Goal: Complete application form

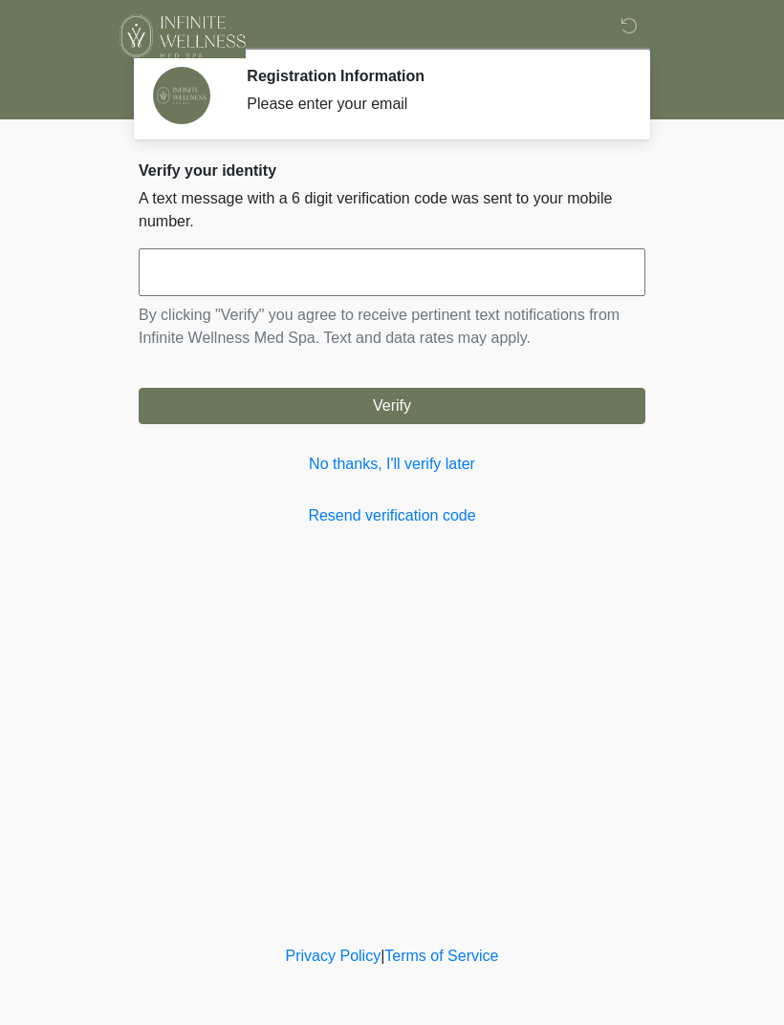
click at [229, 259] on input "text" at bounding box center [392, 272] width 506 height 48
click at [338, 376] on form "****** By clicking "Verify" you agree to receive pertinent text notifications f…" at bounding box center [392, 336] width 506 height 176
click at [401, 401] on button "Verify" at bounding box center [392, 406] width 506 height 36
click at [500, 269] on input "******" at bounding box center [392, 272] width 506 height 48
click at [410, 353] on form "***** By clicking "Verify" you agree to receive pertinent text notifications fr…" at bounding box center [392, 336] width 506 height 176
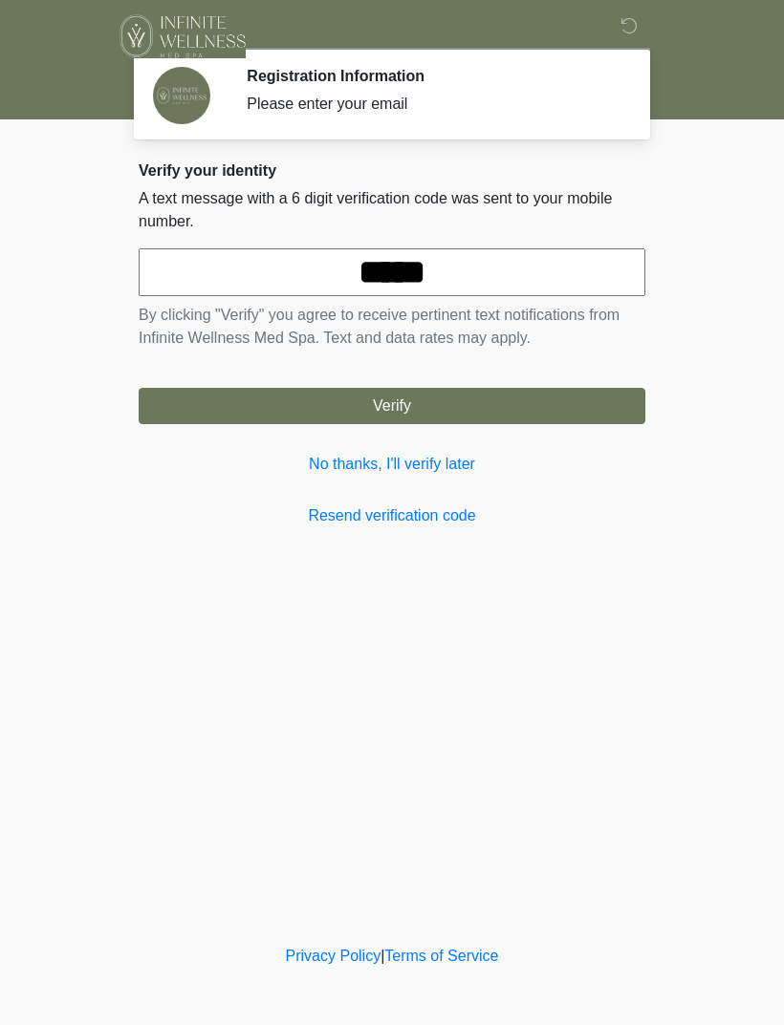
click at [427, 394] on button "Verify" at bounding box center [392, 406] width 506 height 36
click at [494, 255] on input "*****" at bounding box center [392, 272] width 506 height 48
type input "******"
click at [404, 395] on button "Verify" at bounding box center [392, 406] width 506 height 36
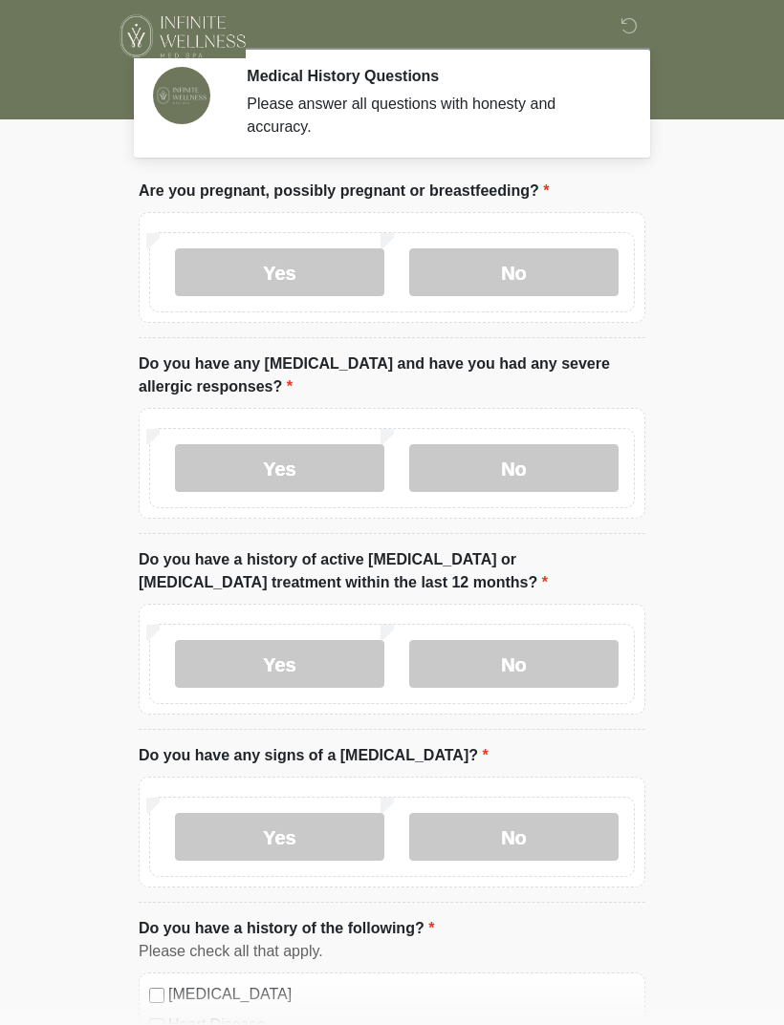
click at [532, 260] on label "No" at bounding box center [513, 272] width 209 height 48
click at [497, 452] on label "No" at bounding box center [513, 468] width 209 height 48
click at [509, 661] on label "No" at bounding box center [513, 664] width 209 height 48
click at [527, 832] on label "No" at bounding box center [513, 837] width 209 height 48
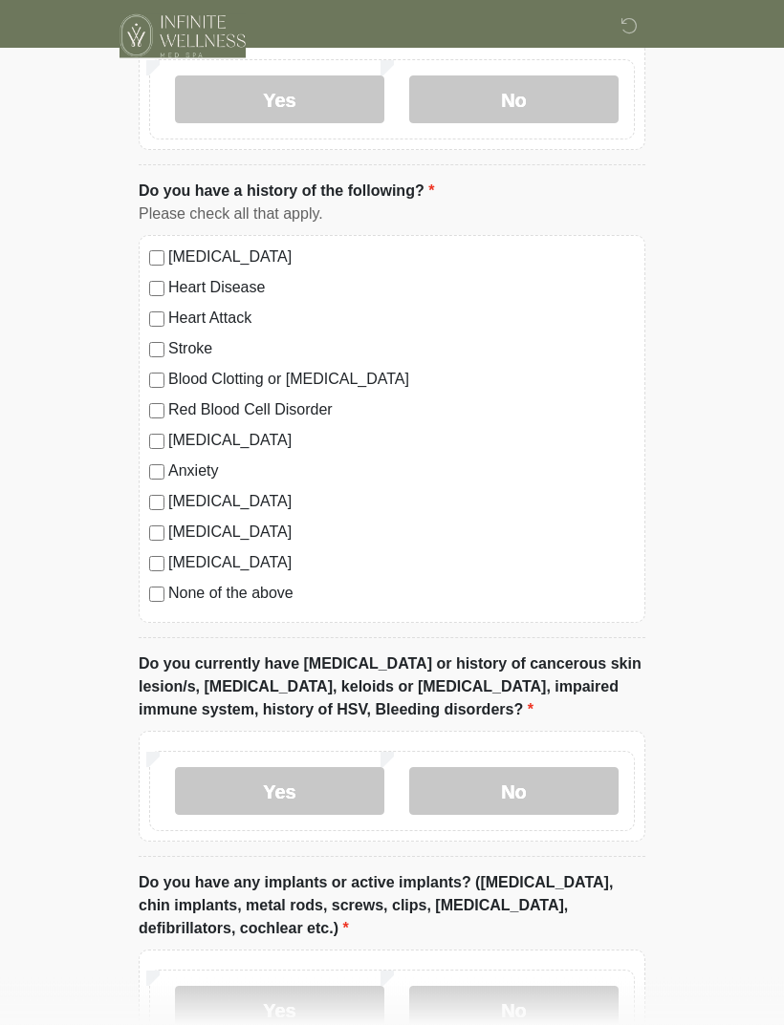
scroll to position [738, 0]
click at [519, 771] on label "No" at bounding box center [513, 791] width 209 height 48
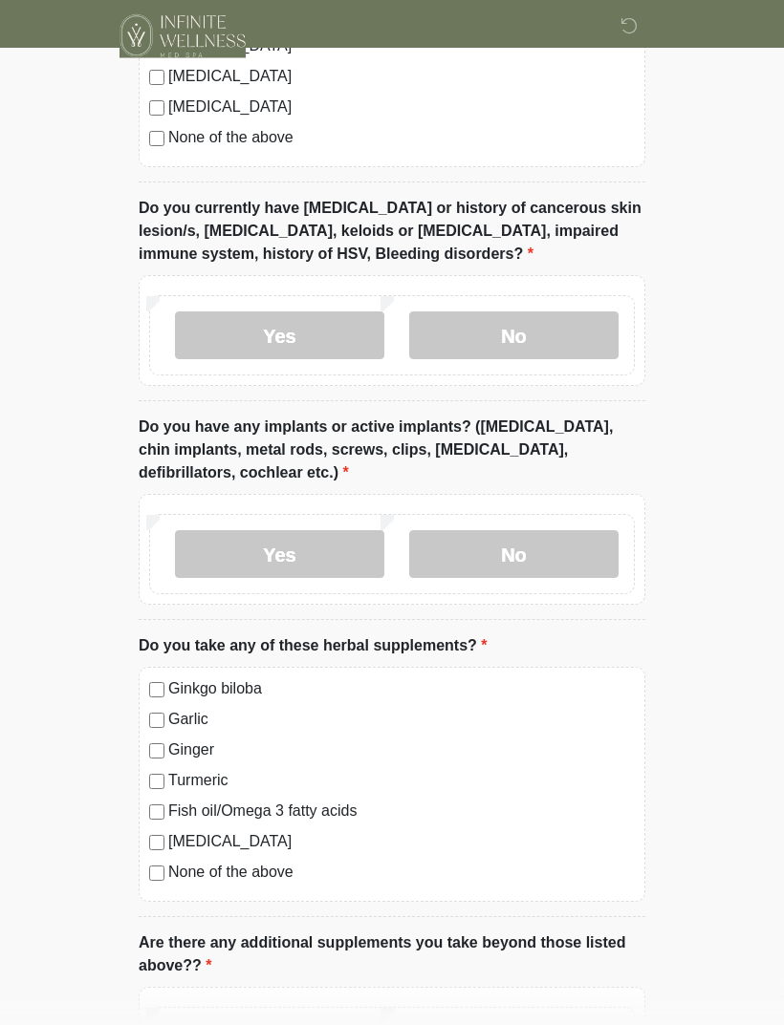
scroll to position [1194, 0]
click at [509, 536] on label "No" at bounding box center [513, 554] width 209 height 48
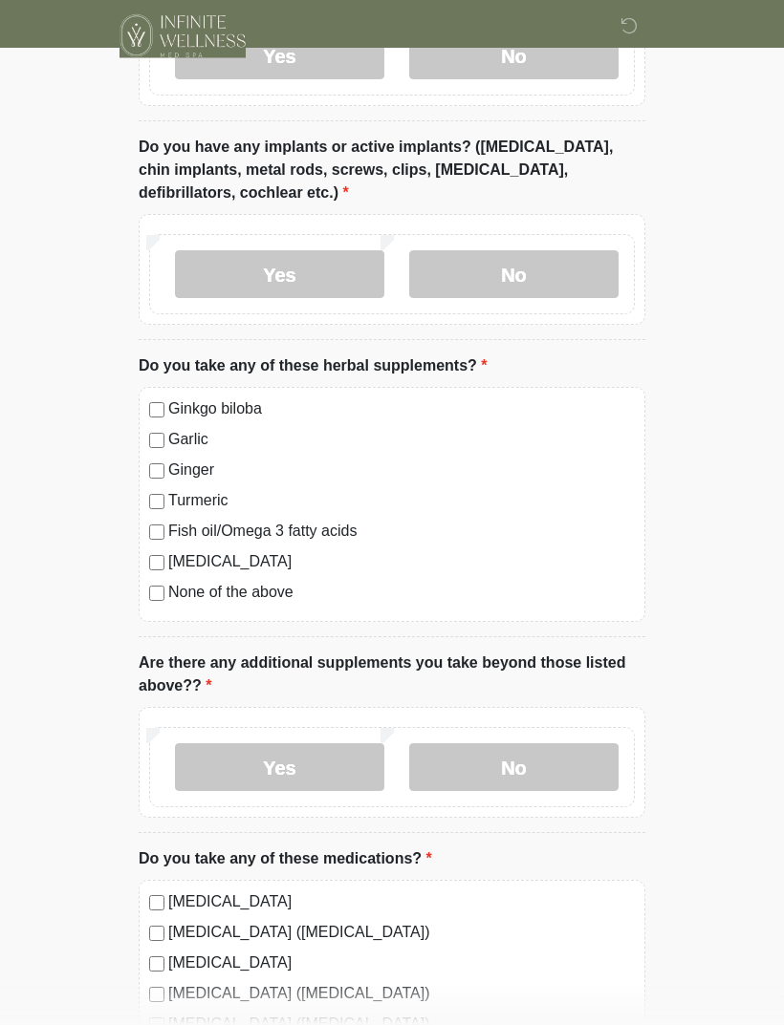
scroll to position [1482, 0]
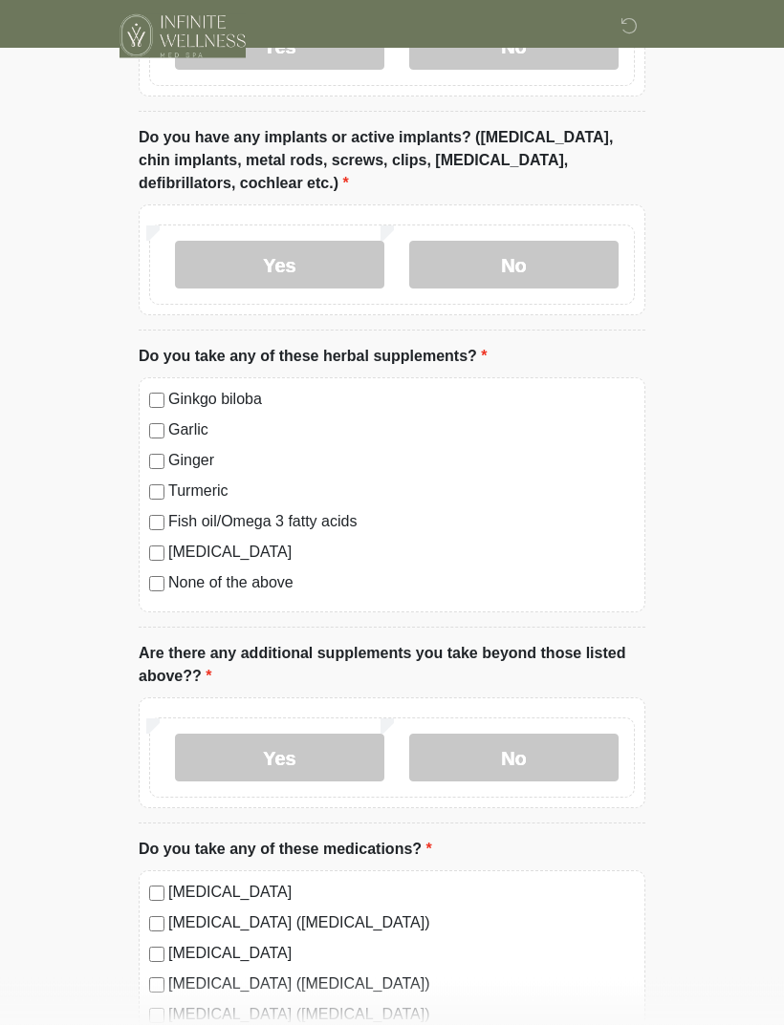
click at [143, 586] on div "Ginkgo biloba [GEOGRAPHIC_DATA] Ginger Turmeric Fish oil/Omega 3 fatty acids [M…" at bounding box center [392, 495] width 506 height 235
click at [164, 573] on div "None of the above" at bounding box center [391, 583] width 485 height 23
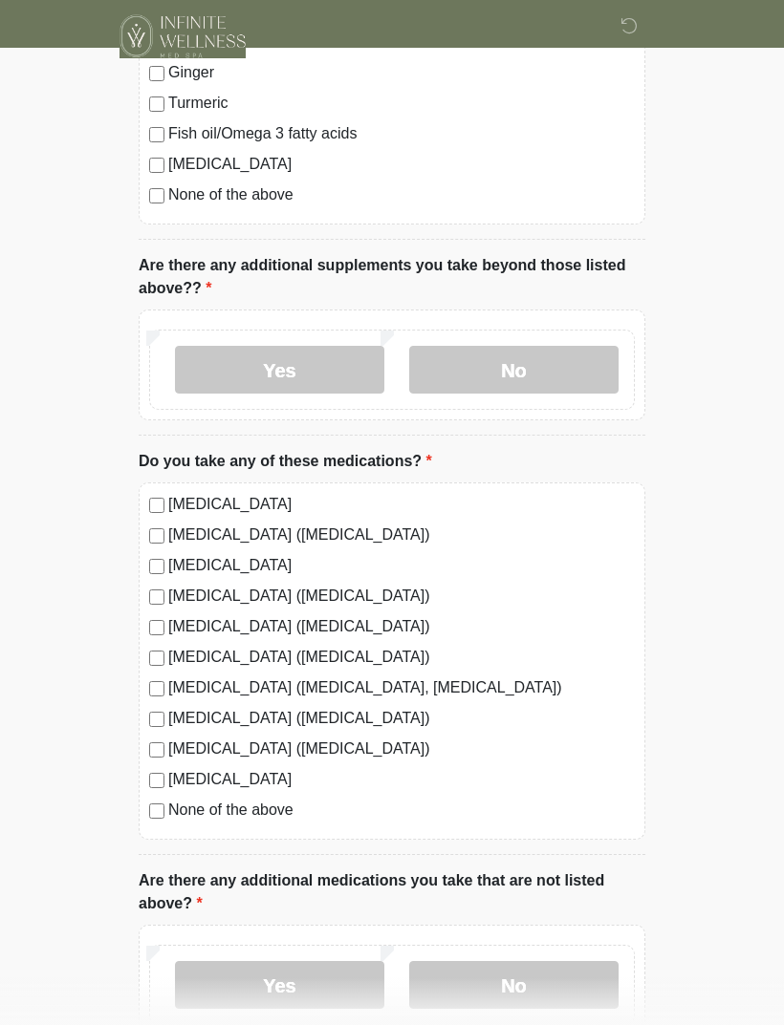
scroll to position [1872, 0]
click at [533, 357] on label "No" at bounding box center [513, 369] width 209 height 48
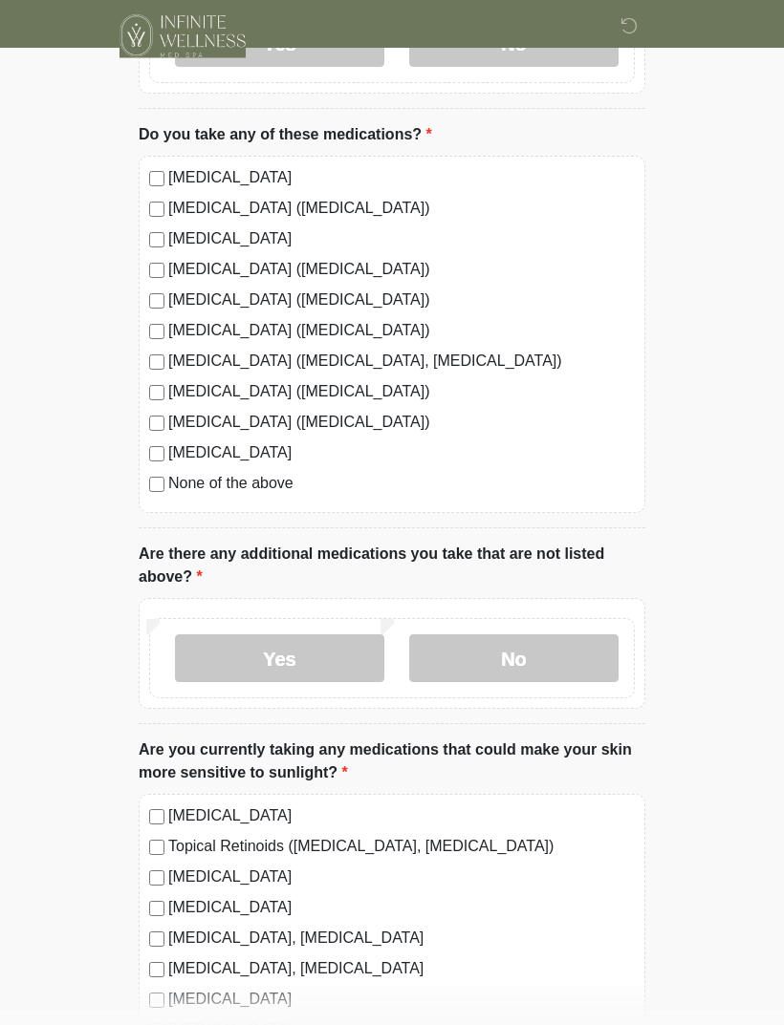
scroll to position [2366, 0]
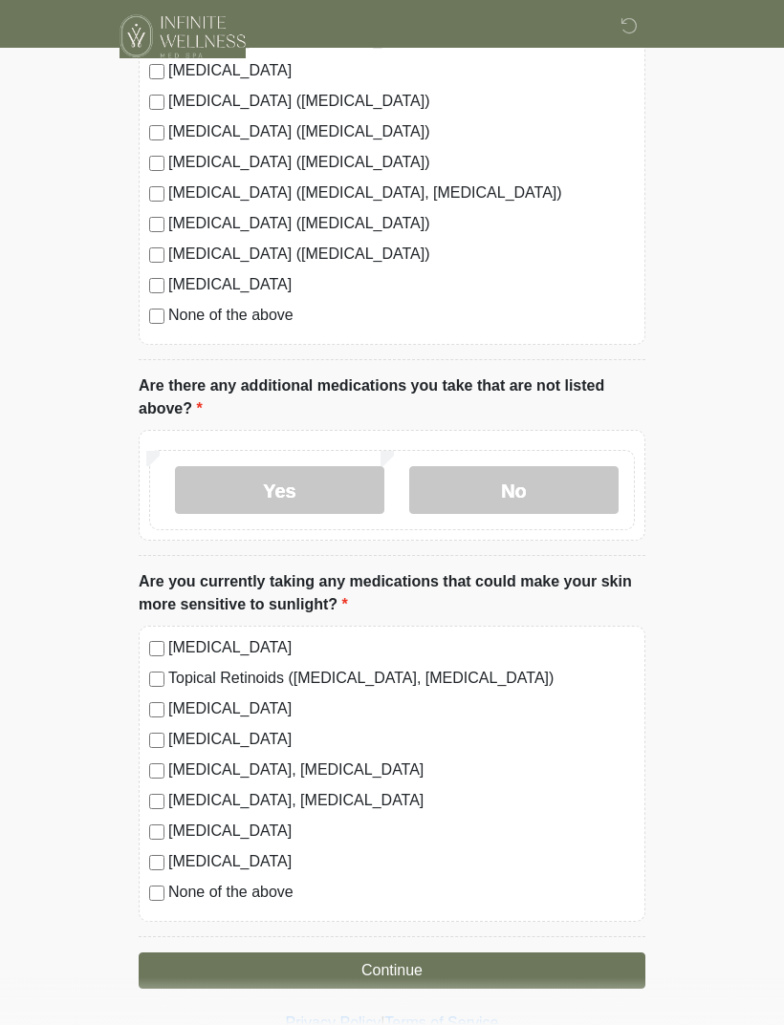
click at [287, 478] on label "Yes" at bounding box center [279, 490] width 209 height 48
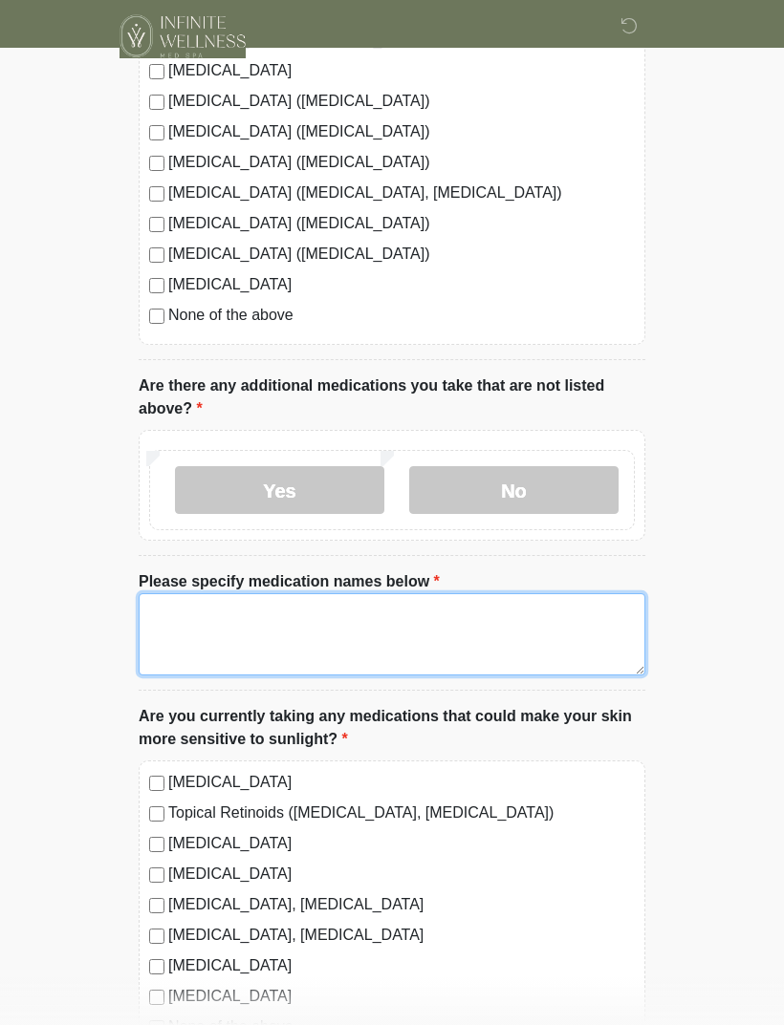
click at [339, 638] on textarea "Please specify medication names below" at bounding box center [392, 634] width 506 height 82
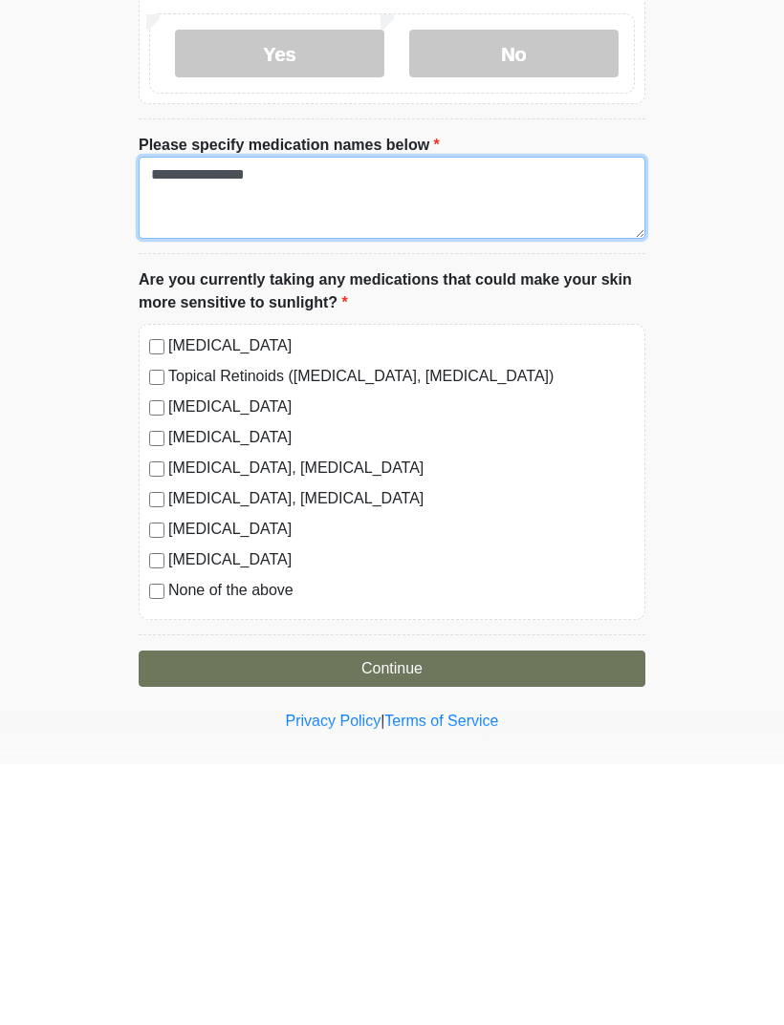
scroll to position [2562, 0]
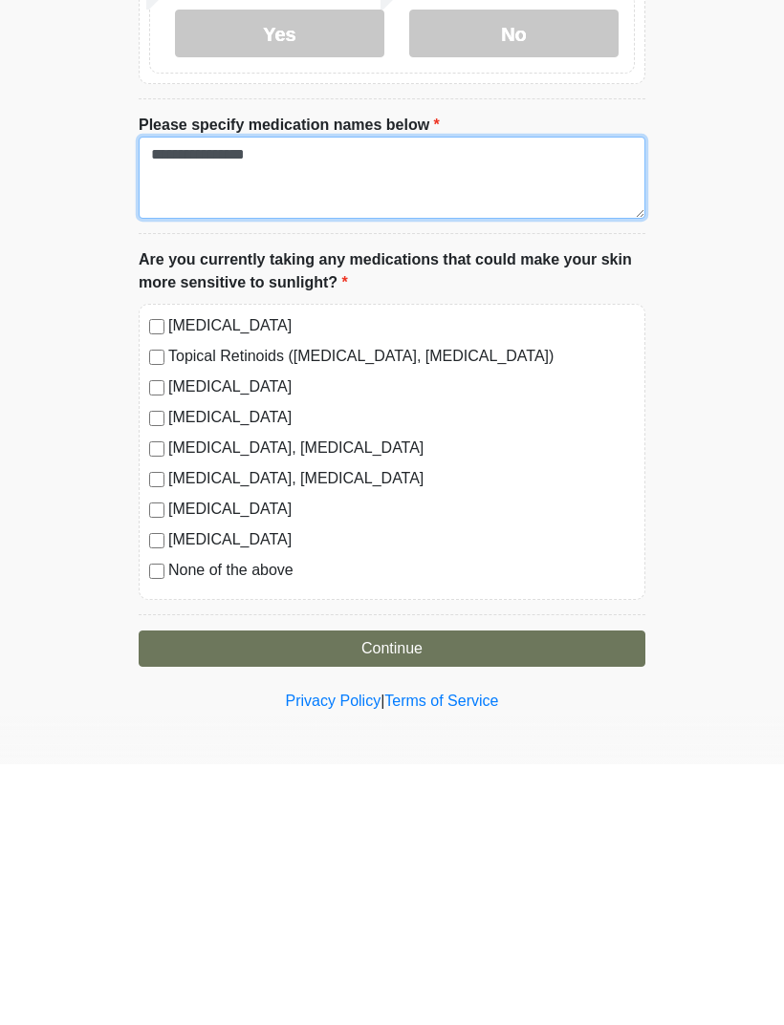
type textarea "**********"
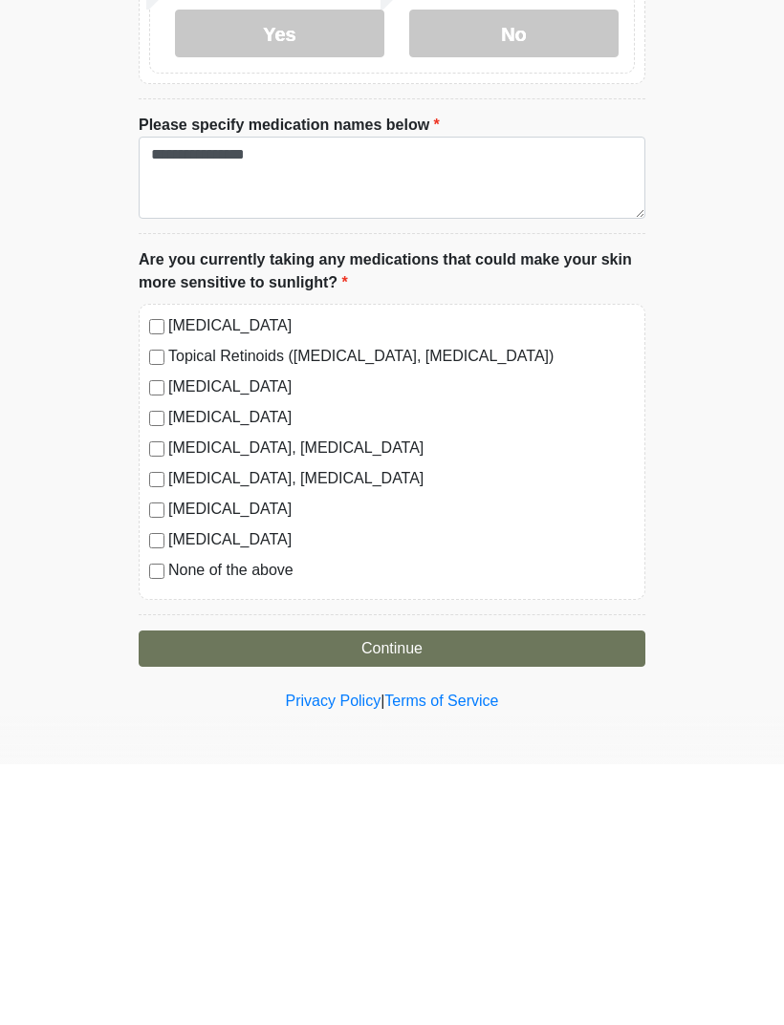
scroll to position [2501, 0]
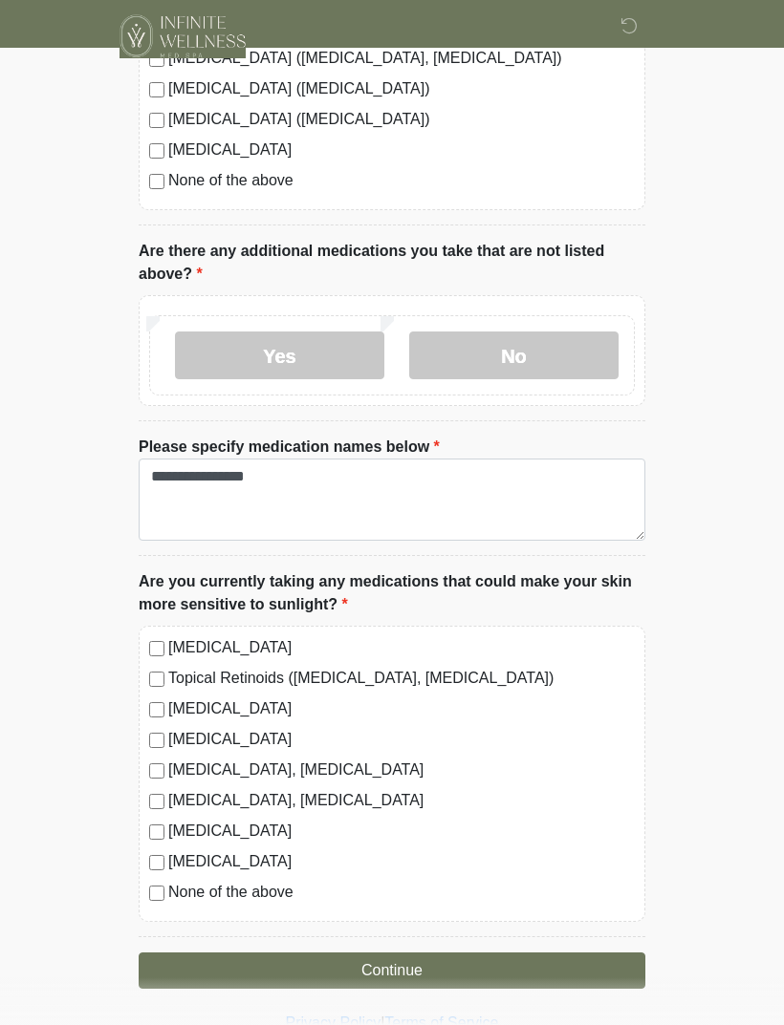
click at [414, 958] on button "Continue" at bounding box center [392, 971] width 506 height 36
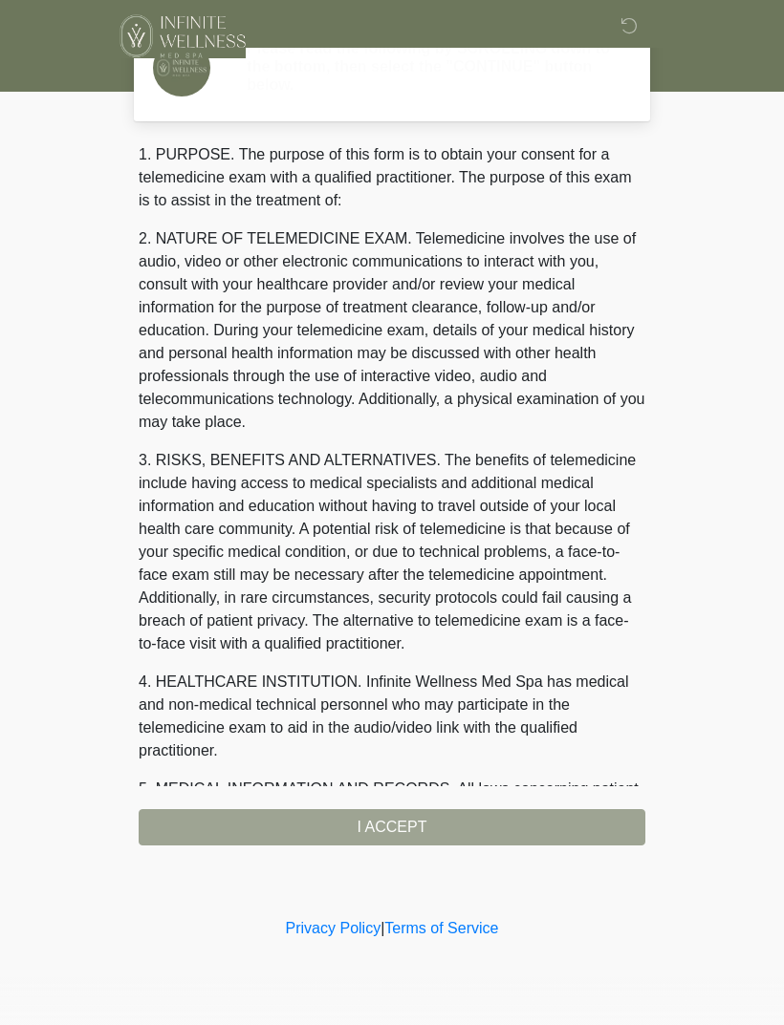
scroll to position [0, 0]
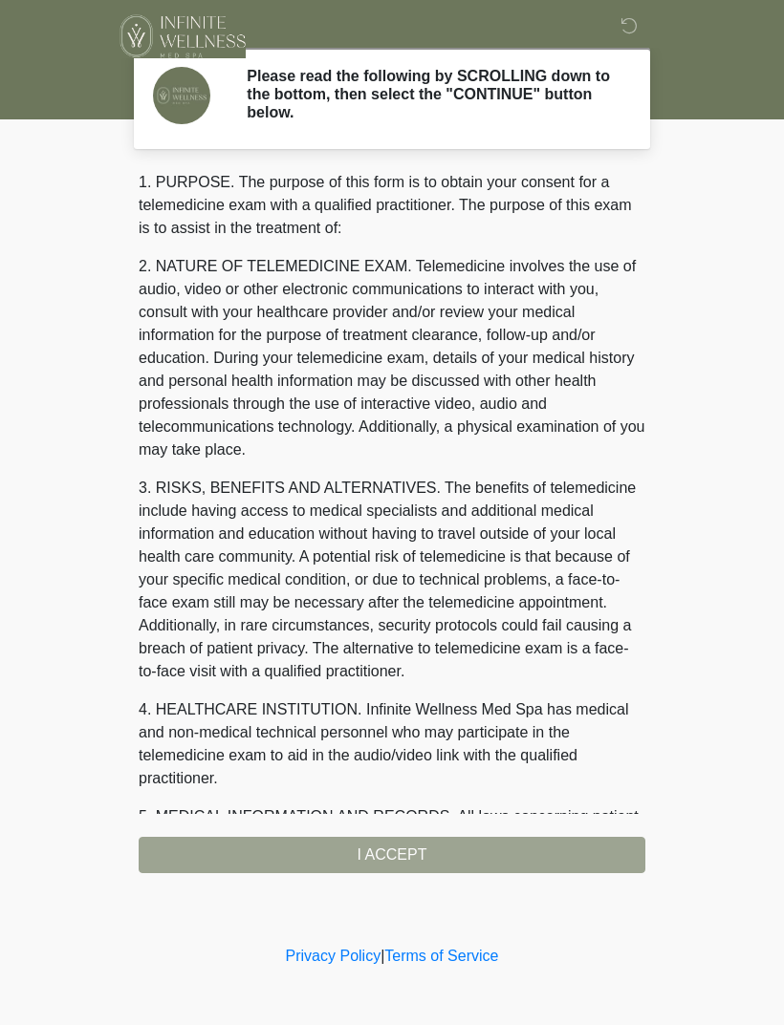
click at [420, 850] on div "1. PURPOSE. The purpose of this form is to obtain your consent for a telemedici…" at bounding box center [392, 522] width 506 height 702
click at [377, 850] on div "1. PURPOSE. The purpose of this form is to obtain your consent for a telemedici…" at bounding box center [392, 522] width 506 height 702
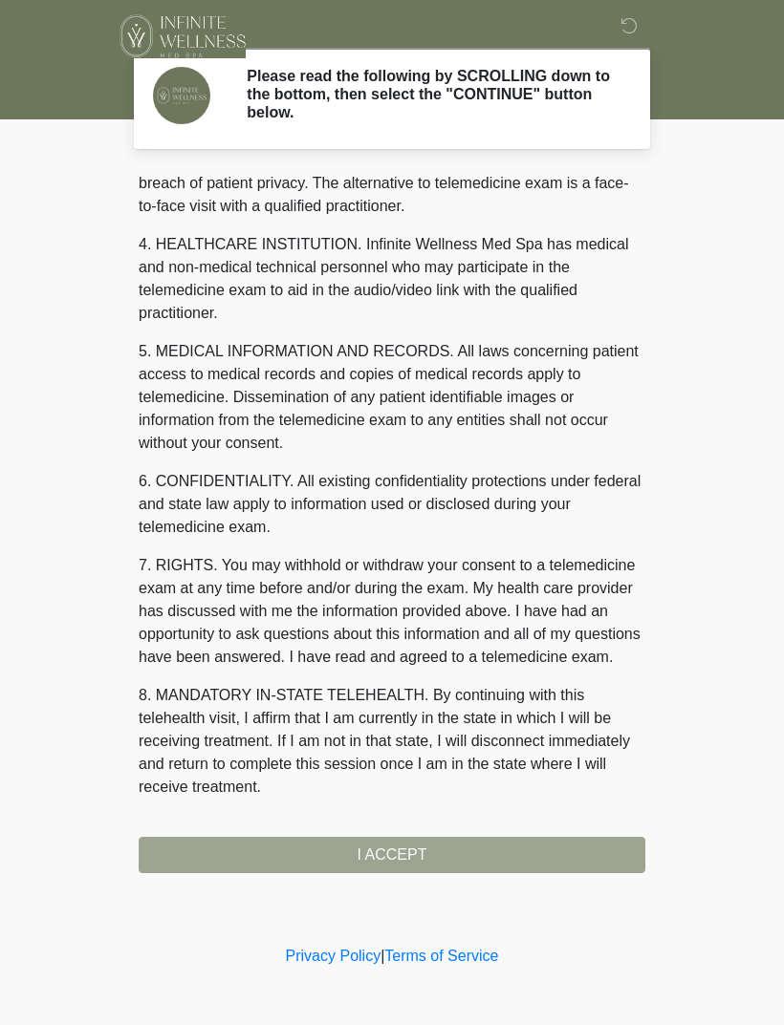
scroll to position [488, 0]
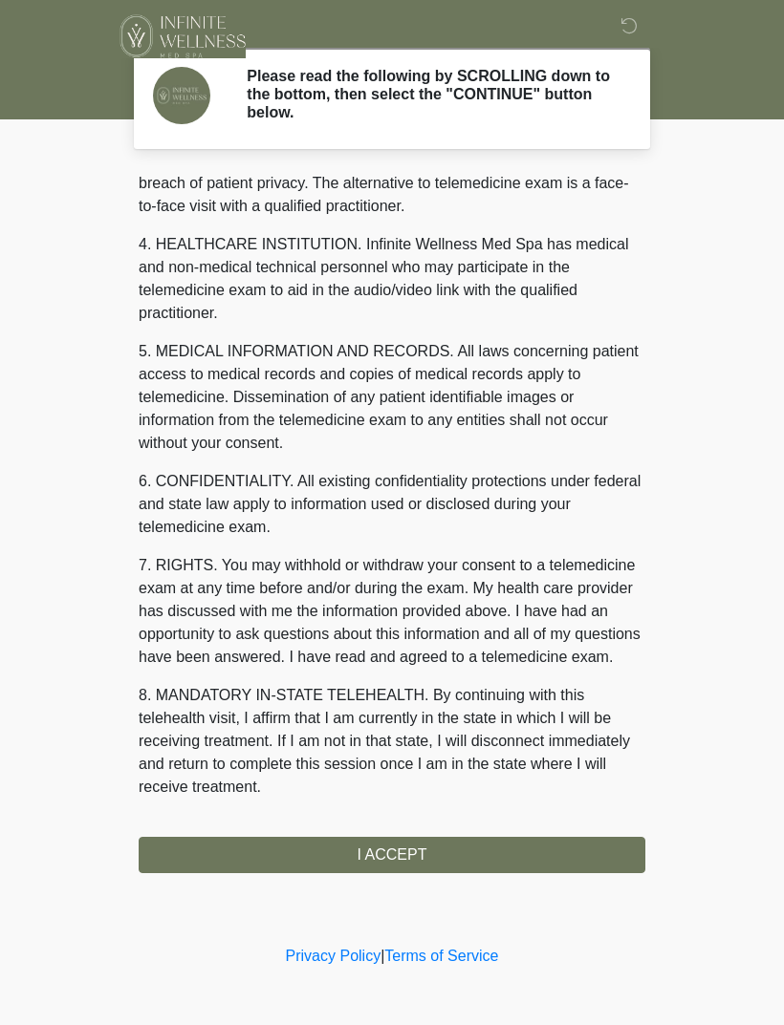
click at [394, 857] on button "I ACCEPT" at bounding box center [392, 855] width 506 height 36
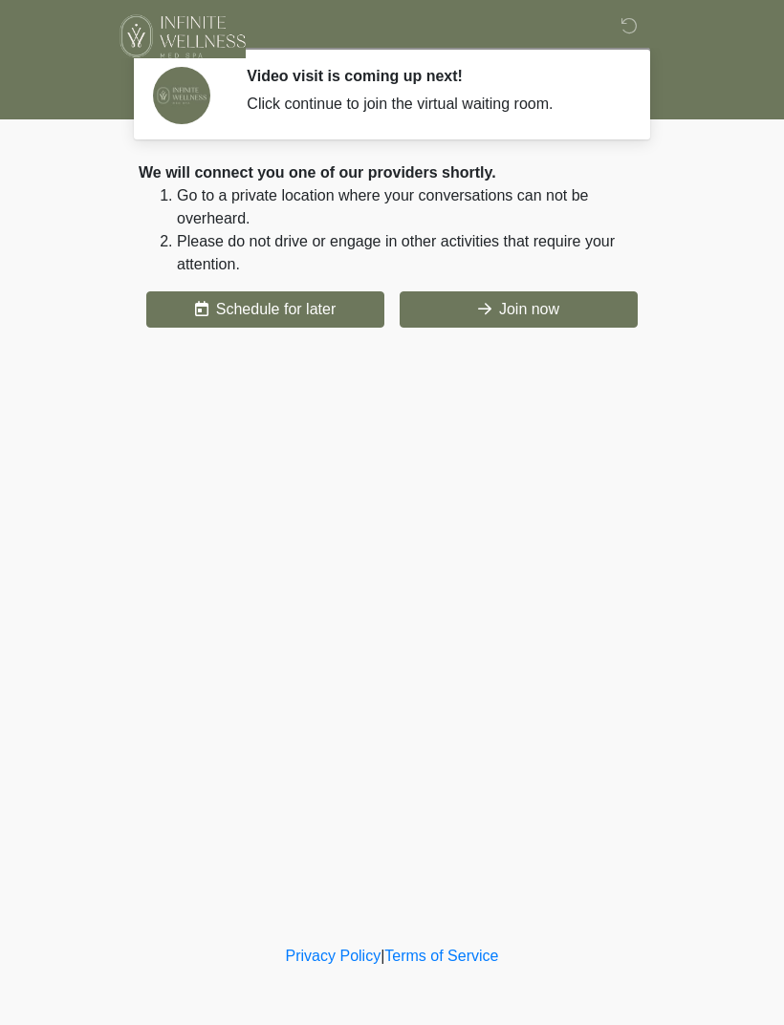
click at [506, 304] on button "Join now" at bounding box center [518, 309] width 238 height 36
